Goal: Task Accomplishment & Management: Use online tool/utility

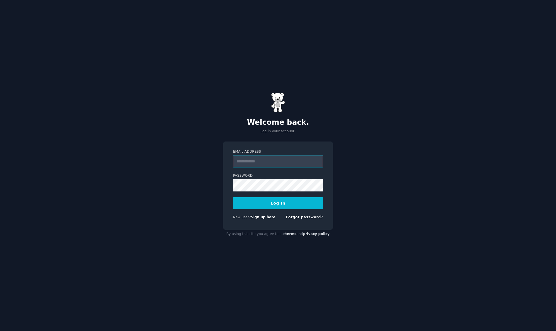
type input "**********"
click at [278, 203] on button "Log In" at bounding box center [278, 204] width 90 height 12
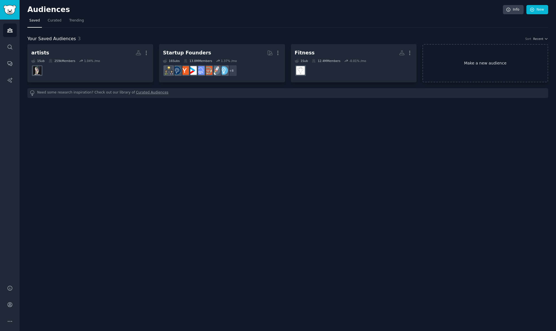
click at [487, 72] on link "Make a new audience" at bounding box center [486, 63] width 126 height 38
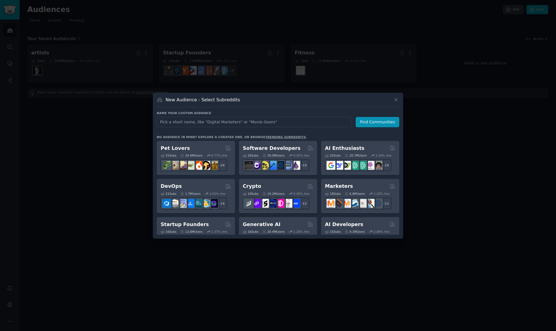
click at [244, 123] on input "text" at bounding box center [254, 122] width 195 height 10
type input "healthy food"
click at [380, 124] on button "Find Communities" at bounding box center [378, 122] width 44 height 10
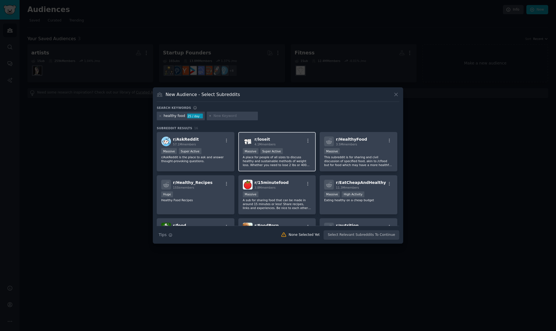
click at [285, 141] on div "r/ loseit 4.1M members" at bounding box center [277, 142] width 69 height 10
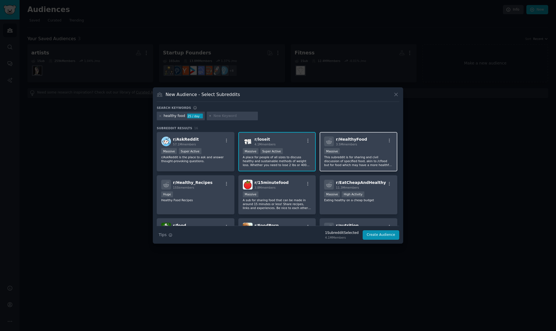
click at [358, 146] on div "3.5M members" at bounding box center [351, 145] width 31 height 4
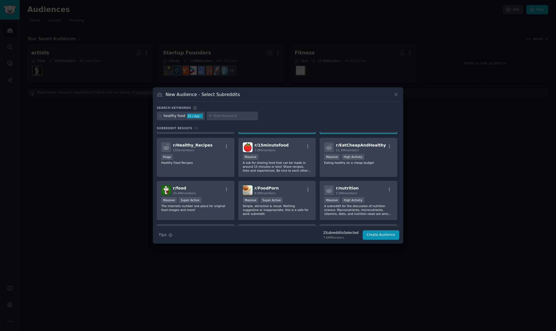
scroll to position [40, 0]
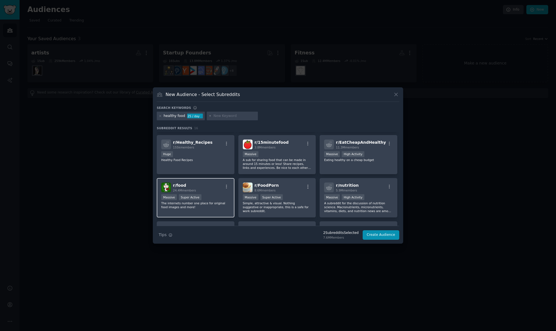
click at [221, 186] on div "r/ food 24.4M members" at bounding box center [195, 188] width 69 height 10
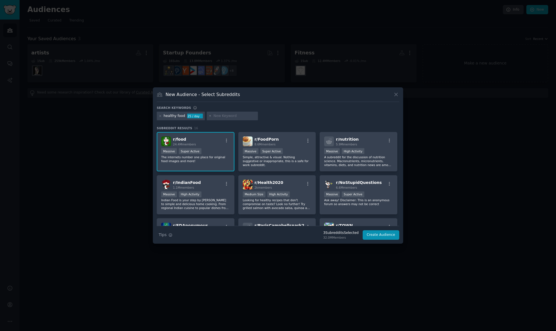
scroll to position [75, 0]
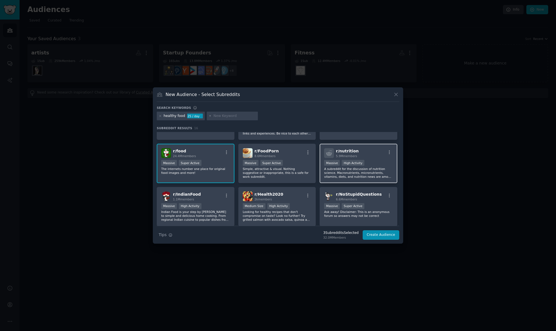
click at [385, 162] on div "Massive High Activity" at bounding box center [358, 163] width 69 height 7
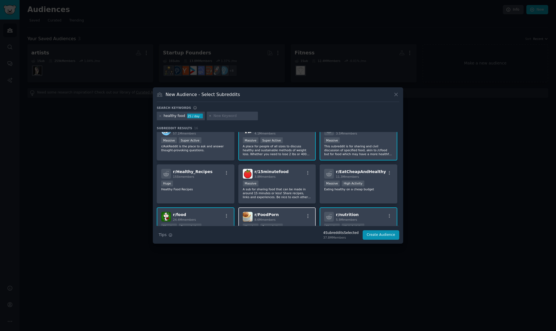
scroll to position [10, 0]
click at [295, 174] on div "r/ 15minutefood 3.8M members" at bounding box center [277, 175] width 69 height 10
click at [374, 235] on button "Create Audience" at bounding box center [381, 236] width 37 height 10
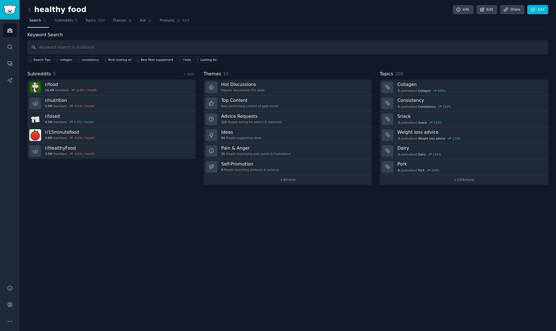
click at [94, 49] on input "text" at bounding box center [287, 47] width 521 height 14
type input "food swap"
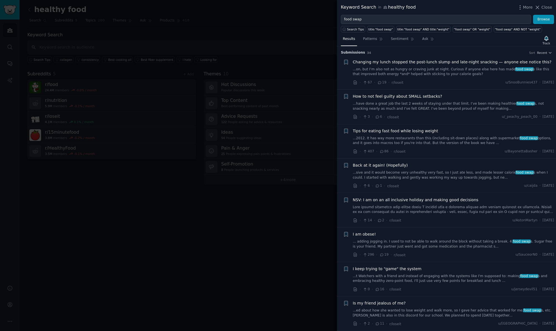
click at [399, 73] on link "...on, but I’m also not as hungry or craving junk at night. Curious if anyone e…" at bounding box center [454, 72] width 202 height 10
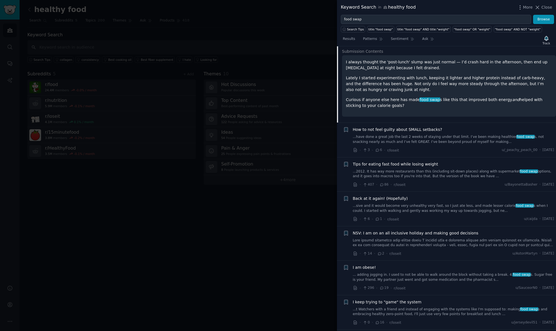
scroll to position [59, 0]
click at [388, 221] on li "+ Back at it again! (Hopefully) ...sive and it would become very unhealthy very…" at bounding box center [446, 208] width 219 height 34
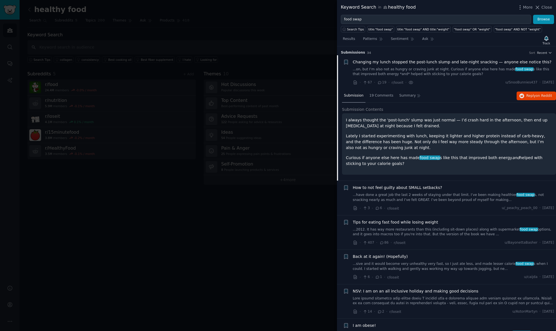
scroll to position [0, 0]
click at [221, 238] on div at bounding box center [278, 165] width 556 height 331
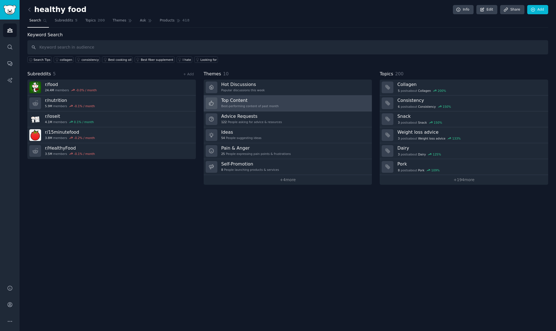
click at [237, 105] on div "Best-performing content of past month" at bounding box center [250, 106] width 58 height 4
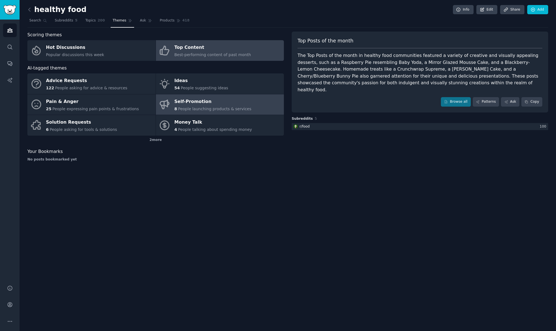
click at [192, 103] on div "Self-Promotion" at bounding box center [212, 101] width 77 height 9
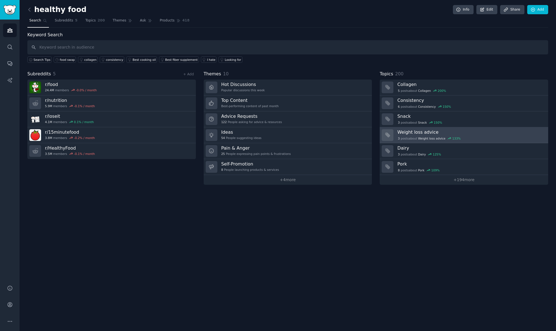
click at [436, 134] on h3 "Weight loss advice" at bounding box center [470, 132] width 147 height 6
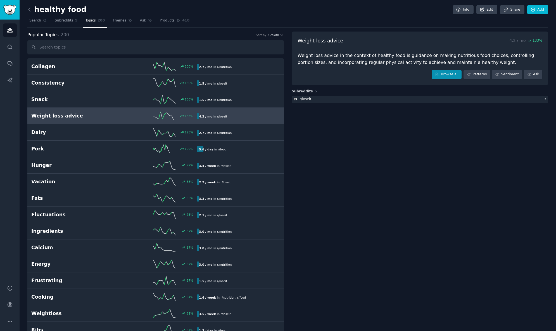
click at [455, 73] on link "Browse all" at bounding box center [447, 75] width 30 height 10
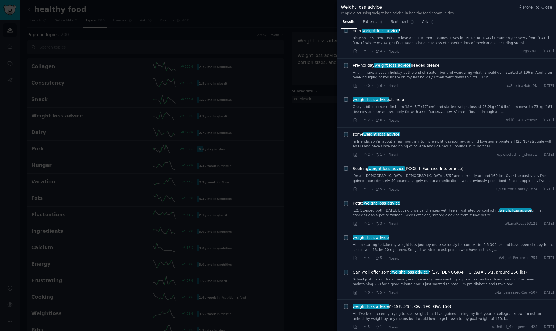
scroll to position [16, 0]
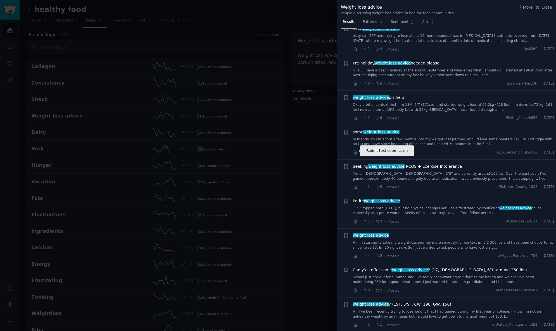
click at [307, 157] on div at bounding box center [278, 165] width 556 height 331
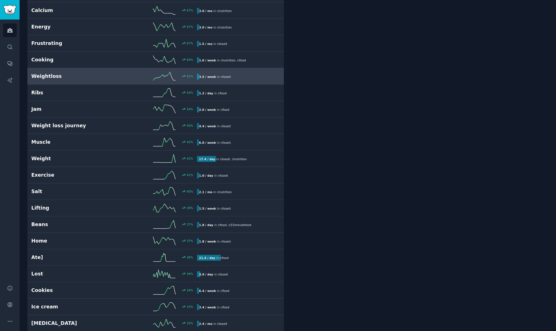
scroll to position [240, 0]
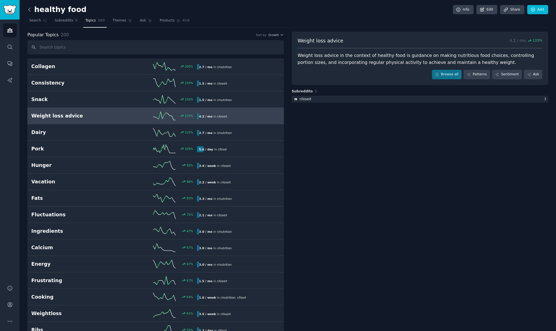
click at [31, 11] on icon at bounding box center [30, 10] width 6 height 6
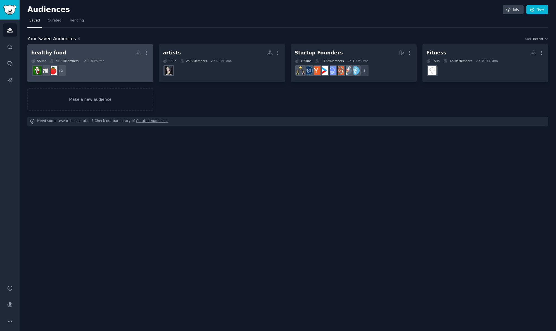
click at [95, 50] on h2 "healthy food More" at bounding box center [90, 53] width 118 height 10
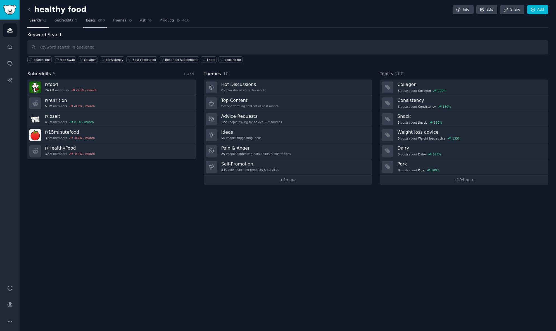
click at [88, 23] on link "Topics 200" at bounding box center [94, 21] width 23 height 11
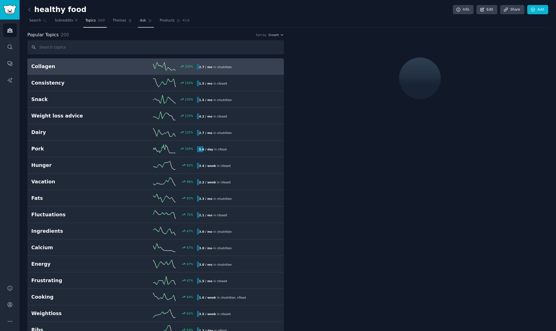
click at [146, 18] on link "Ask" at bounding box center [146, 21] width 16 height 11
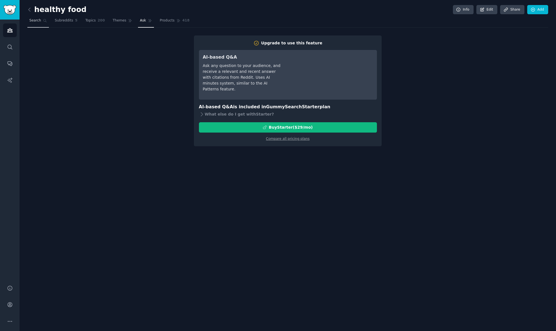
click at [41, 22] on link "Search" at bounding box center [38, 21] width 22 height 11
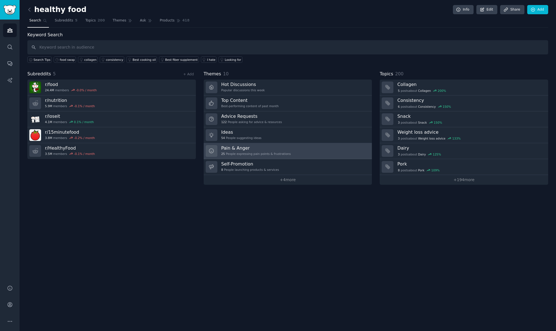
click at [271, 155] on div "25 People expressing pain points & frustrations" at bounding box center [256, 154] width 70 height 4
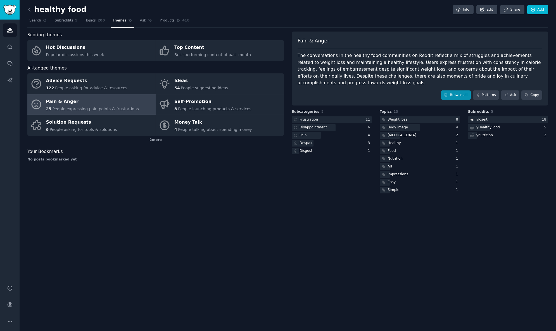
click at [464, 95] on link "Browse all" at bounding box center [456, 96] width 30 height 10
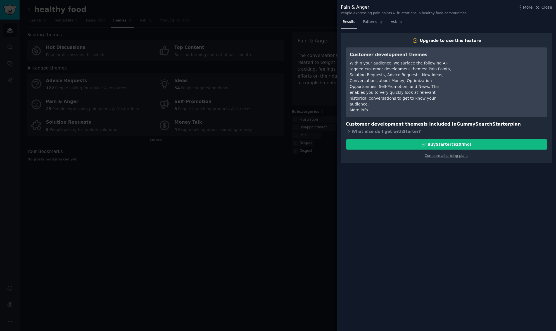
click at [303, 189] on div at bounding box center [278, 165] width 556 height 331
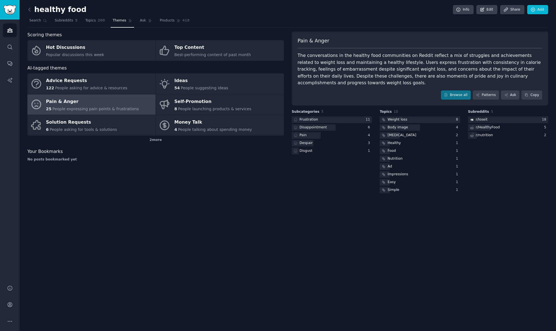
click at [344, 122] on div "Frustration 11 Disappointment 6 Pain 4 Despair 3 Disgust 1" at bounding box center [332, 136] width 80 height 38
click at [346, 119] on div at bounding box center [332, 120] width 80 height 7
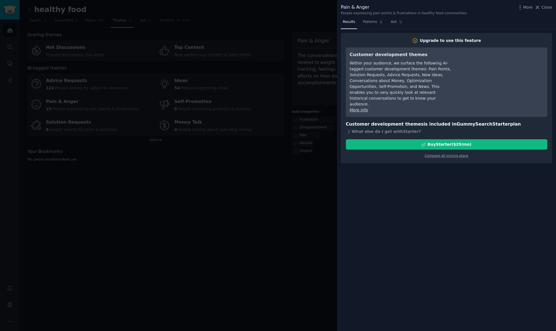
click at [286, 238] on div at bounding box center [278, 165] width 556 height 331
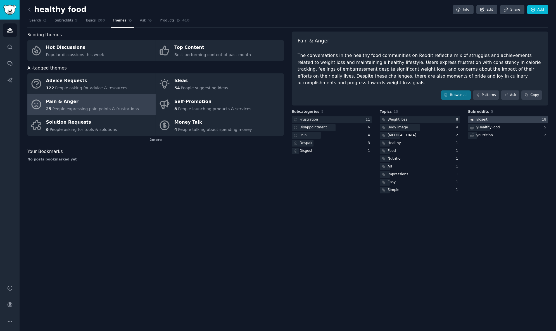
click at [512, 120] on div at bounding box center [508, 120] width 80 height 7
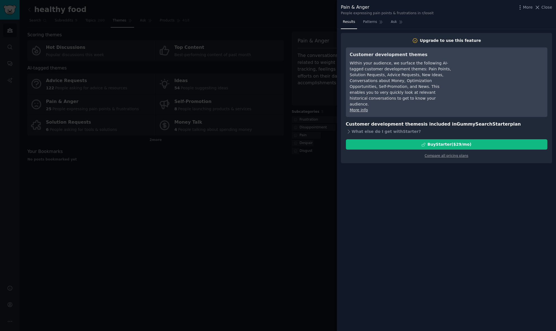
click at [290, 241] on div at bounding box center [278, 165] width 556 height 331
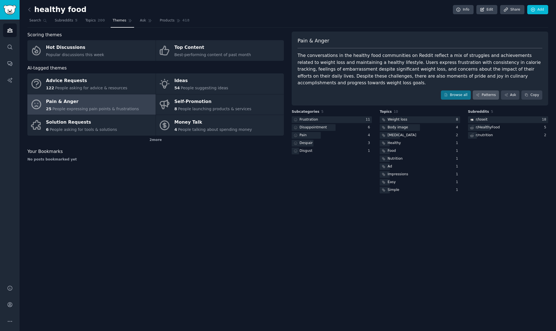
click at [486, 94] on link "Patterns" at bounding box center [486, 96] width 26 height 10
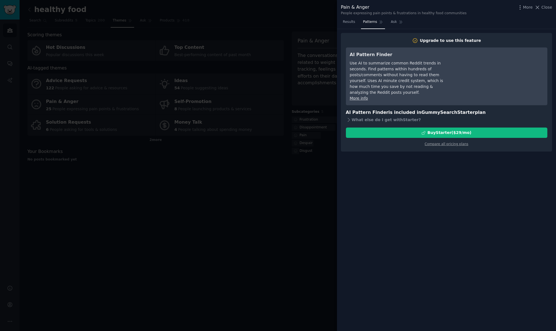
click at [306, 226] on div at bounding box center [278, 165] width 556 height 331
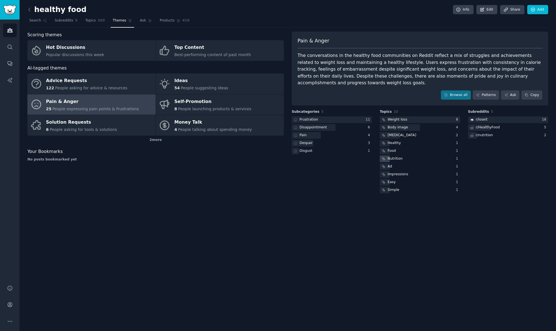
click at [412, 158] on div "Nutrition" at bounding box center [420, 159] width 80 height 7
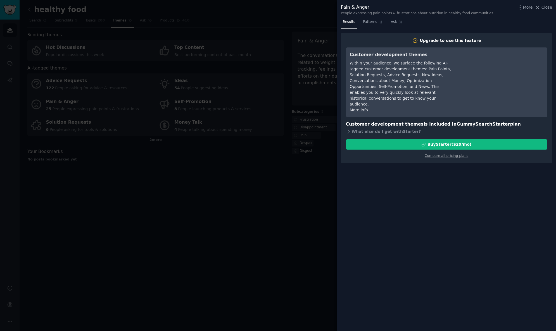
click at [263, 199] on div at bounding box center [278, 165] width 556 height 331
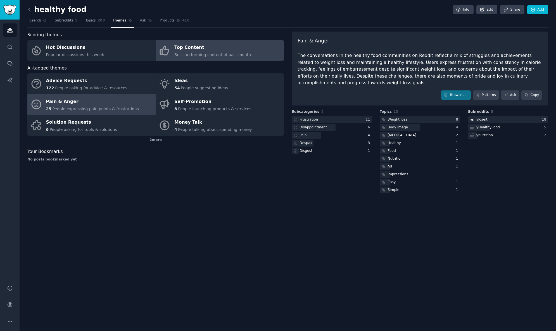
click at [211, 54] on span "Best-performing content of past month" at bounding box center [212, 55] width 77 height 4
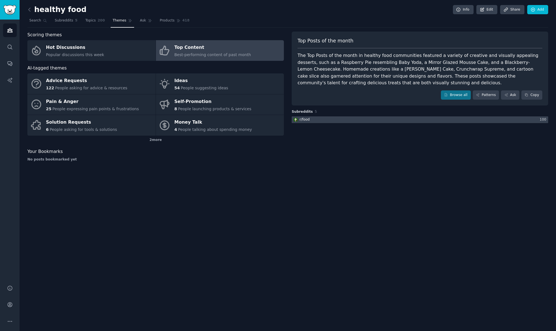
click at [382, 121] on div at bounding box center [420, 120] width 257 height 7
